Goal: Information Seeking & Learning: Learn about a topic

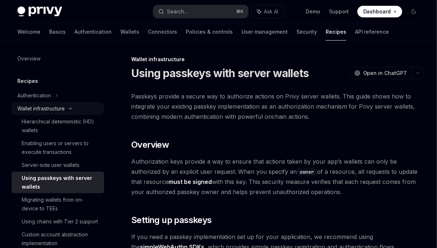
click at [49, 108] on div "Wallet infrastructure" at bounding box center [40, 108] width 47 height 9
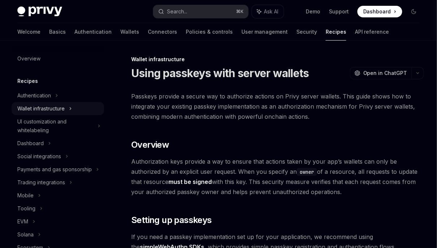
click at [49, 108] on div "Wallet infrastructure" at bounding box center [40, 108] width 47 height 9
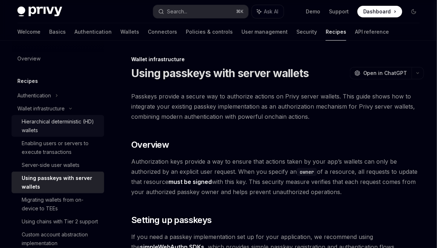
click at [48, 120] on div "Hierarchical deterministic (HD) wallets" at bounding box center [61, 125] width 78 height 17
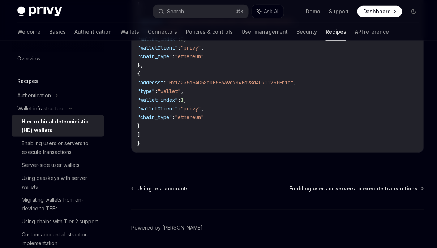
scroll to position [2369, 0]
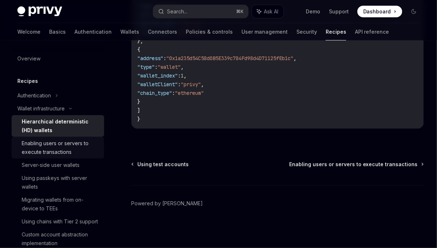
click at [56, 144] on div "Enabling users or servers to execute transactions" at bounding box center [61, 147] width 78 height 17
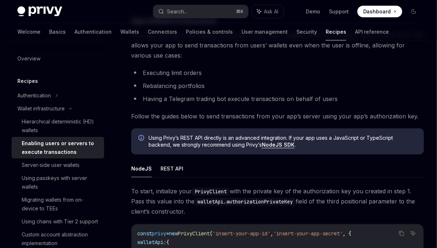
scroll to position [1869, 0]
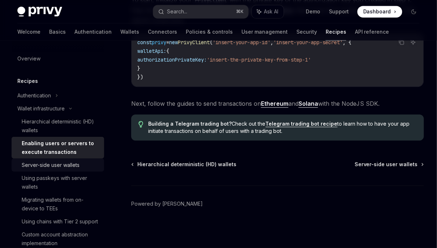
click at [51, 166] on div "Server-side user wallets" at bounding box center [51, 164] width 58 height 9
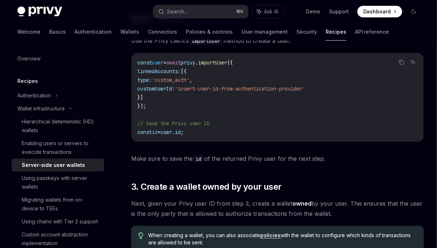
scroll to position [695, 0]
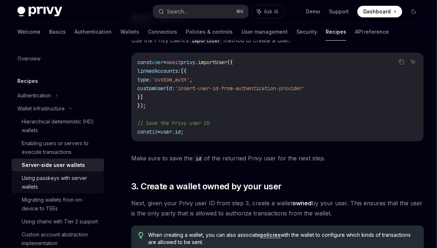
click at [72, 179] on div "Using passkeys with server wallets" at bounding box center [61, 181] width 78 height 17
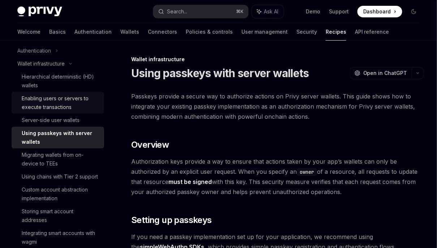
scroll to position [56, 0]
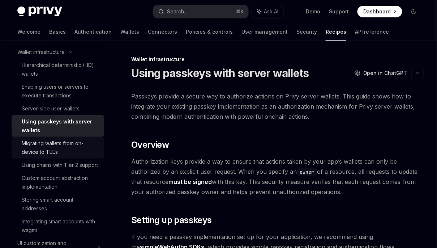
click at [69, 149] on div "Migrating wallets from on-device to TEEs" at bounding box center [61, 147] width 78 height 17
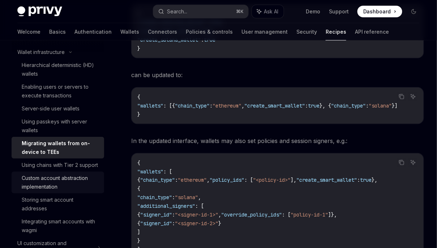
scroll to position [2376, 0]
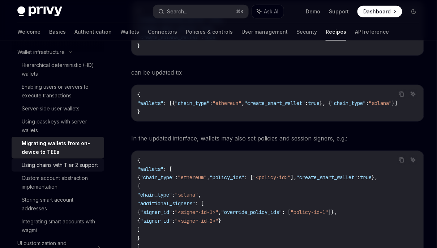
click at [72, 163] on div "Using chains with Tier 2 support" at bounding box center [60, 164] width 76 height 9
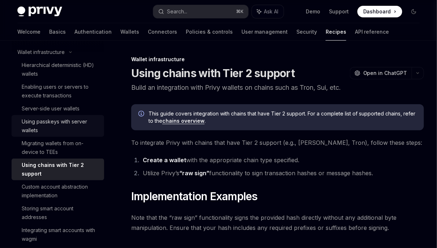
click at [58, 121] on div "Using passkeys with server wallets" at bounding box center [61, 125] width 78 height 17
type textarea "*"
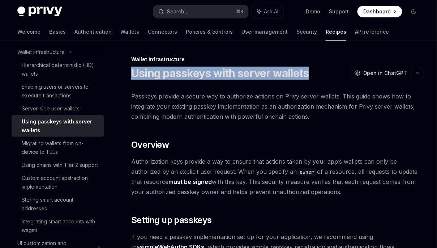
drag, startPoint x: 132, startPoint y: 74, endPoint x: 306, endPoint y: 74, distance: 174.6
click at [306, 74] on h1 "Using passkeys with server wallets" at bounding box center [220, 73] width 178 height 13
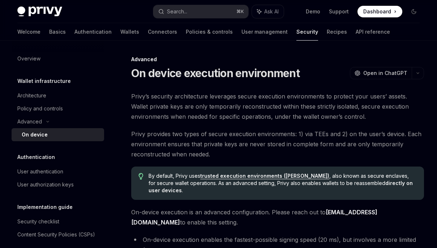
scroll to position [1416, 0]
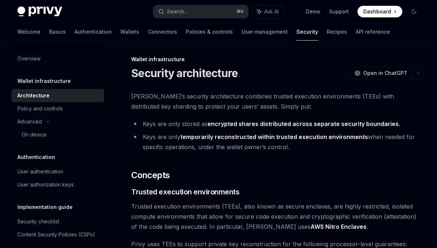
scroll to position [1249, 0]
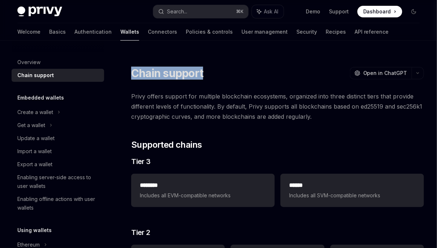
drag, startPoint x: 133, startPoint y: 73, endPoint x: 223, endPoint y: 77, distance: 90.8
click at [223, 77] on div "Chain support OpenAI Open in ChatGPT" at bounding box center [277, 73] width 293 height 13
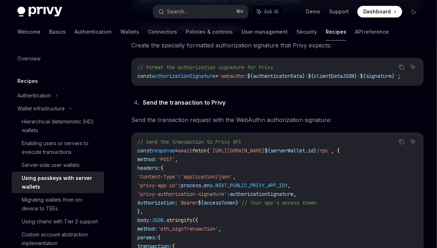
scroll to position [1216, 0]
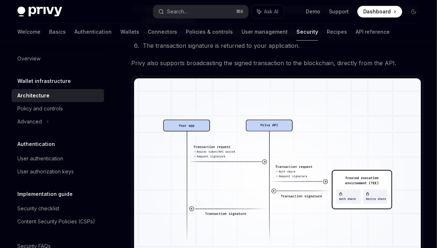
scroll to position [1275, 0]
